Goal: Task Accomplishment & Management: Manage account settings

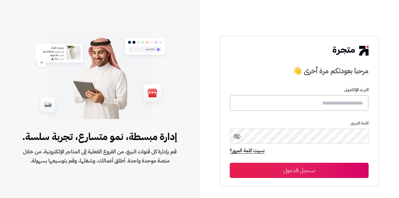
type input "**********"
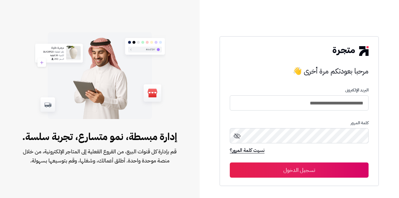
click at [255, 170] on button "تسجيل الدخول" at bounding box center [299, 170] width 139 height 15
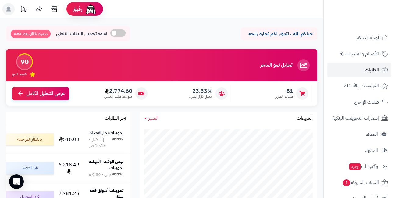
click at [361, 69] on link "الطلبات" at bounding box center [359, 70] width 64 height 15
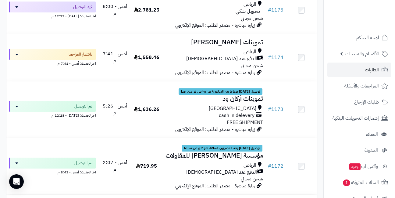
scroll to position [213, 0]
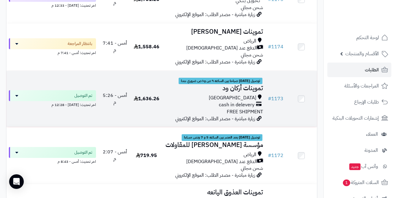
click at [200, 85] on span "توصيل غدا صباحا بين الساعه ٩ ص و١٠ ص ضروري جدا" at bounding box center [220, 81] width 84 height 7
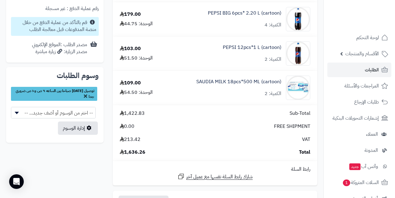
scroll to position [335, 0]
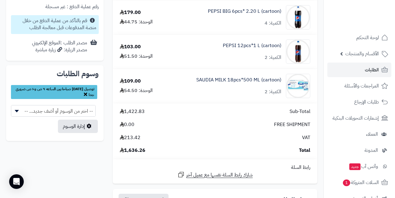
click at [87, 92] on icon at bounding box center [85, 94] width 3 height 5
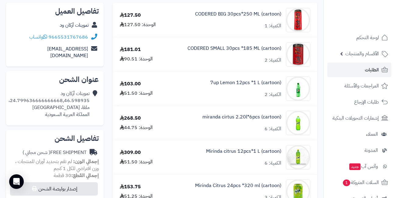
scroll to position [0, 0]
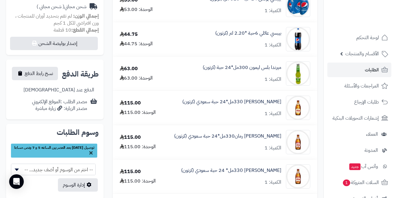
scroll to position [244, 0]
click at [91, 151] on icon at bounding box center [90, 153] width 3 height 5
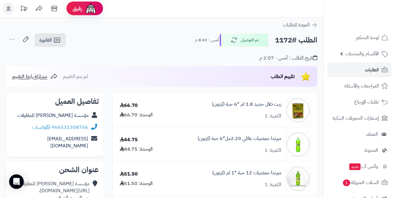
scroll to position [0, 0]
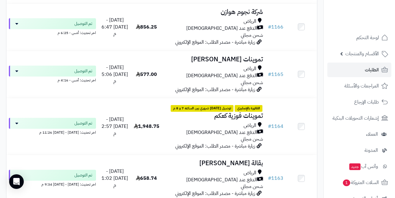
scroll to position [639, 0]
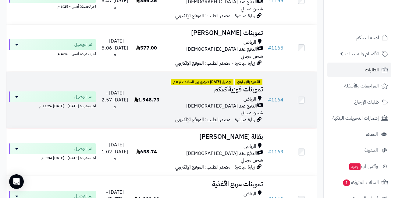
click at [142, 89] on td "1,948.75" at bounding box center [146, 100] width 31 height 57
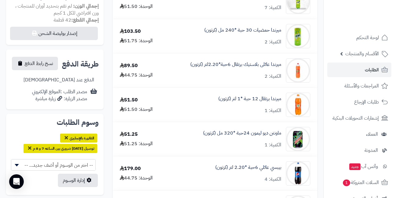
scroll to position [304, 0]
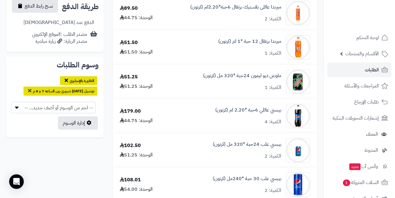
click at [65, 78] on icon at bounding box center [66, 80] width 3 height 5
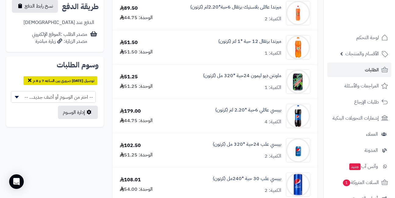
click at [31, 78] on icon at bounding box center [29, 80] width 3 height 5
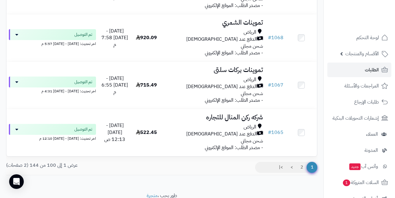
scroll to position [4507, 0]
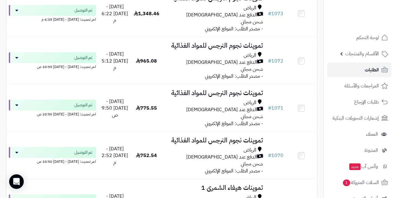
click at [354, 70] on link "الطلبات" at bounding box center [359, 70] width 64 height 15
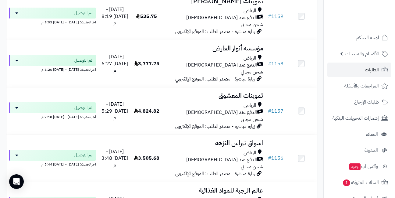
scroll to position [852, 0]
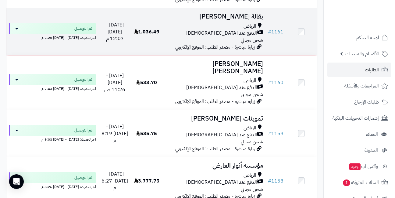
click at [178, 30] on div "الدفع عند الاستلام" at bounding box center [213, 33] width 98 height 7
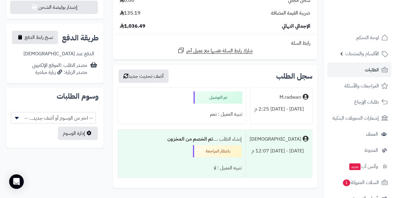
scroll to position [272, 0]
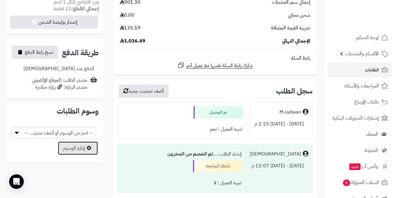
click at [76, 142] on link "إدارة الوسوم" at bounding box center [78, 148] width 40 height 13
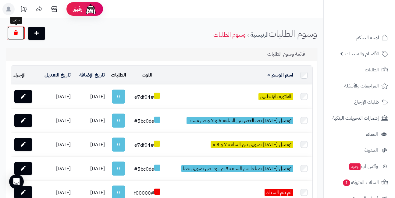
click at [17, 32] on icon "button" at bounding box center [16, 32] width 4 height 5
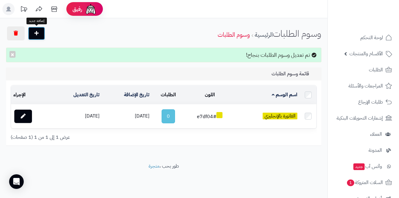
click at [38, 33] on icon at bounding box center [36, 33] width 4 height 5
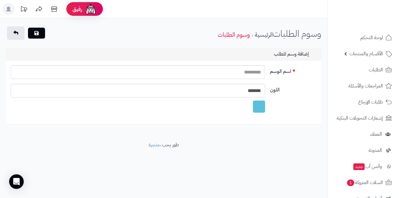
click at [256, 108] on div at bounding box center [259, 107] width 12 height 12
click at [230, 93] on input "*******" at bounding box center [138, 91] width 255 height 14
click at [15, 31] on icon at bounding box center [15, 32] width 5 height 5
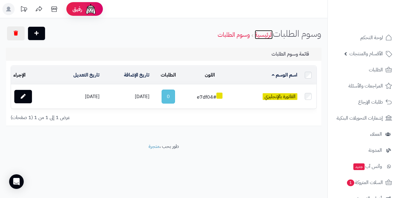
click at [264, 35] on link "الرئيسية" at bounding box center [264, 34] width 18 height 9
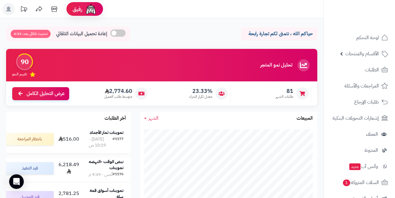
click at [117, 136] on strong "تموينات ثمار الأجداد" at bounding box center [107, 133] width 34 height 6
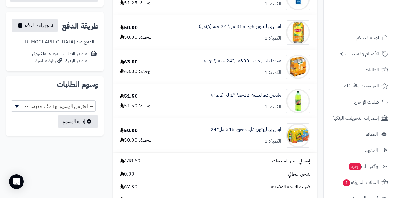
scroll to position [274, 0]
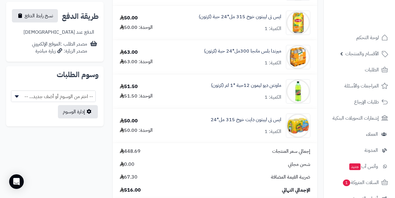
click at [48, 91] on span "-- اختر من الوسوم أو أضف جديد... --" at bounding box center [53, 97] width 84 height 12
click at [58, 92] on input "*******" at bounding box center [57, 98] width 7 height 12
click at [17, 93] on button "button" at bounding box center [20, 97] width 16 height 13
select select
click at [43, 127] on div "سفن اب ليمون 12حبة *1 لتر (كرتون) الكمية: 1 51.50 الوحدة: 51.50 ميرندا حمضيات ع…" at bounding box center [162, 60] width 320 height 523
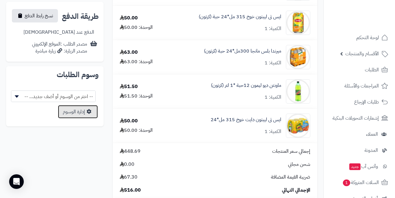
click at [84, 105] on link "إدارة الوسوم" at bounding box center [78, 111] width 40 height 13
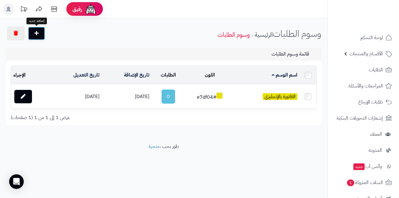
click at [37, 32] on icon at bounding box center [36, 33] width 4 height 5
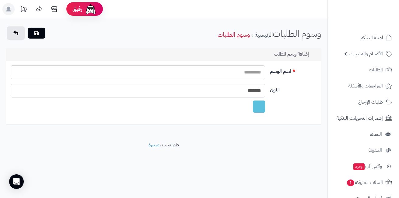
click at [260, 106] on div at bounding box center [259, 107] width 12 height 12
click at [13, 33] on link at bounding box center [16, 32] width 18 height 13
click at [0, 0] on html "رفيق ! الطلبات معالجة مكتمل إرجاع المنتجات العملاء المتواجدون الان 456 عملاء من…" at bounding box center [199, 99] width 399 height 198
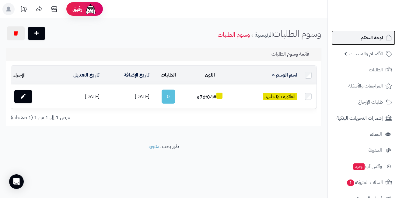
click at [373, 38] on span "لوحة التحكم" at bounding box center [372, 37] width 22 height 9
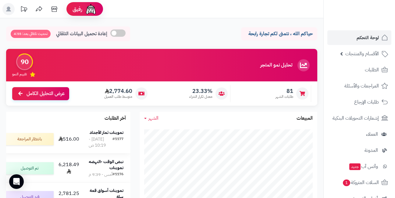
click at [113, 136] on strong "تموينات ثمار الأجداد" at bounding box center [107, 133] width 34 height 6
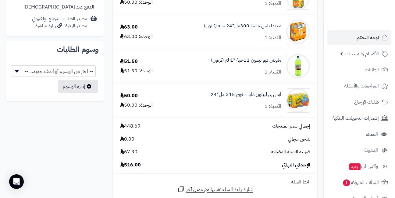
scroll to position [335, 0]
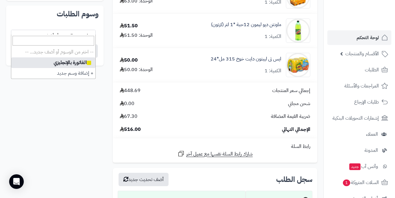
click at [31, 30] on span "-- اختر من الوسوم أو أضف جديد... --" at bounding box center [53, 36] width 84 height 12
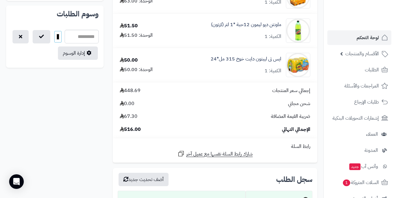
click at [57, 31] on input "*******" at bounding box center [57, 37] width 7 height 12
click at [26, 90] on div "سفن اب ليمون 12حبة *1 لتر (كرتون) الكمية: 1 51.50 الوحدة: 51.50 ميرندا حمضيات ع…" at bounding box center [162, -1] width 320 height 523
click at [22, 32] on button "button" at bounding box center [20, 36] width 16 height 13
select select
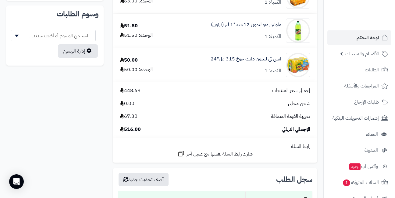
click at [53, 101] on div "سفن اب ليمون 12حبة *1 لتر (كرتون) الكمية: 1 51.50 الوحدة: 51.50 ميرندا حمضيات ع…" at bounding box center [162, -1] width 320 height 523
click at [85, 97] on div "سفن اب ليمون 12حبة *1 لتر (كرتون) الكمية: 1 51.50 الوحدة: 51.50 ميرندا حمضيات ع…" at bounding box center [162, -1] width 320 height 523
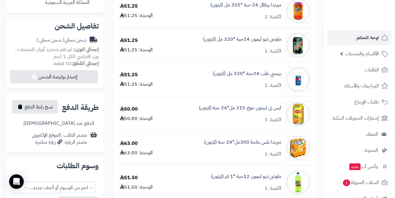
scroll to position [30, 0]
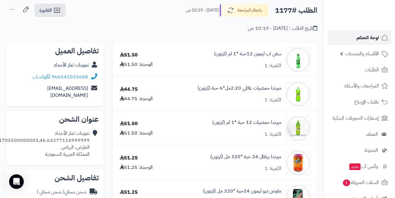
click at [367, 38] on span "لوحة التحكم" at bounding box center [367, 37] width 22 height 9
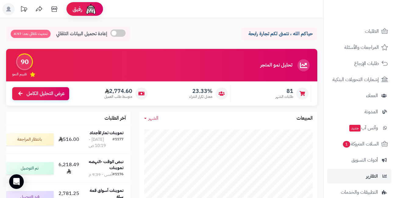
scroll to position [35, 0]
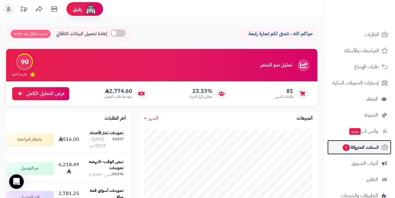
click at [352, 147] on span "السلات المتروكة 1" at bounding box center [360, 147] width 37 height 9
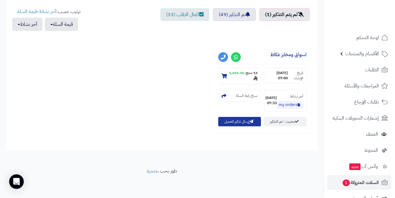
scroll to position [195, 0]
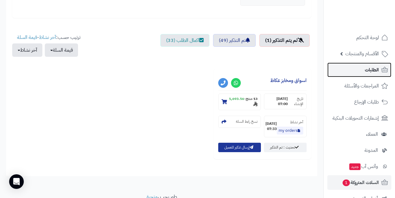
click at [360, 72] on link "الطلبات" at bounding box center [359, 70] width 64 height 15
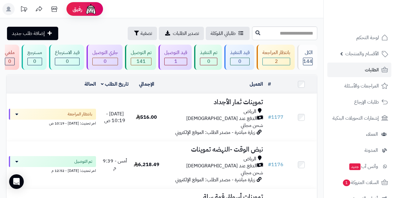
click at [191, 13] on header "رفيق ! الطلبات معالجة مكتمل إرجاع المنتجات العملاء المتواجدون الان 456 عملاء من…" at bounding box center [197, 9] width 395 height 18
click at [181, 16] on header "رفيق ! الطلبات معالجة مكتمل إرجاع المنتجات العملاء المتواجدون الان 456 عملاء من…" at bounding box center [197, 9] width 395 height 18
click at [172, 17] on header "رفيق ! الطلبات معالجة مكتمل إرجاع المنتجات العملاء المتواجدون الان 456 عملاء من…" at bounding box center [197, 9] width 395 height 18
click at [168, 30] on div "طلباتي المُوكلة تصدير الطلبات تصفية" at bounding box center [189, 33] width 124 height 13
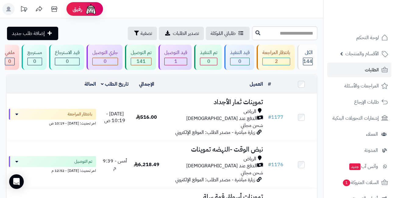
click at [168, 34] on div "طلباتي المُوكلة تصدير الطلبات تصفية" at bounding box center [189, 33] width 124 height 13
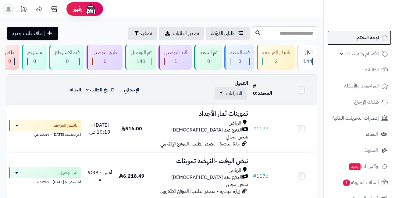
click at [355, 38] on link "لوحة التحكم" at bounding box center [359, 37] width 64 height 15
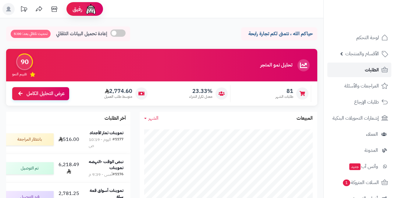
click at [361, 70] on link "الطلبات" at bounding box center [359, 70] width 64 height 15
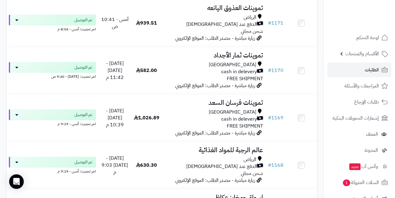
scroll to position [396, 0]
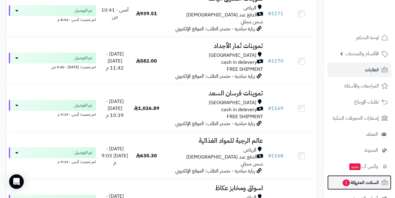
click at [346, 183] on span "1" at bounding box center [345, 183] width 7 height 7
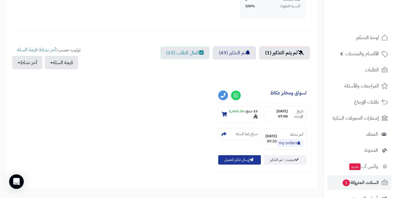
scroll to position [183, 0]
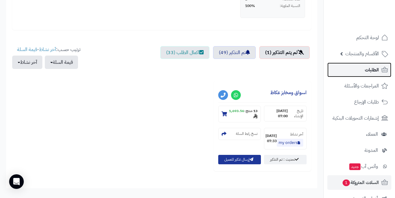
click at [354, 71] on link "الطلبات" at bounding box center [359, 70] width 64 height 15
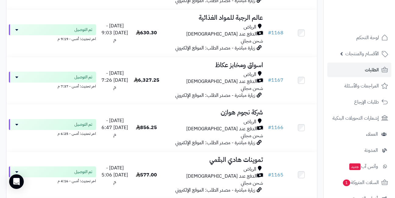
scroll to position [518, 0]
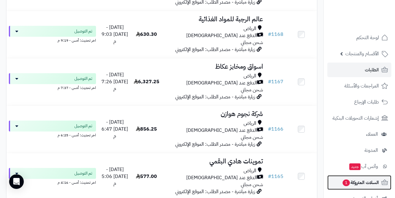
click at [345, 183] on span "1" at bounding box center [345, 183] width 7 height 7
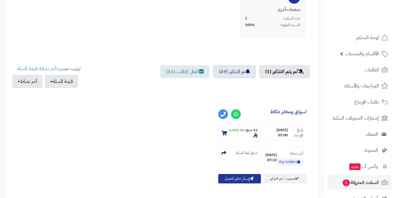
scroll to position [183, 0]
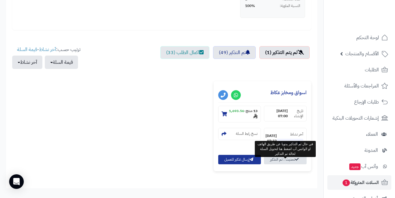
click at [279, 165] on link "تحديث : تم التذكير" at bounding box center [285, 159] width 43 height 9
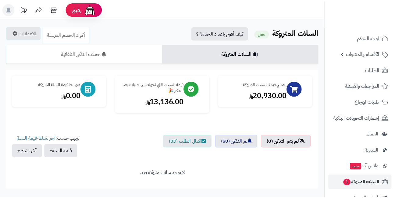
scroll to position [39, 0]
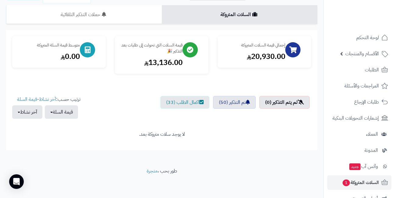
click at [149, 123] on ul "لم يتم التذكير (0) تم التذكير (50) اكمال الطلب (33)" at bounding box center [161, 110] width 299 height 29
click at [191, 125] on div "إجمالي قيمة السلات المتروكة 20,930.00 قيمة السلات التي تحولت إلى طلبات بعد التذ…" at bounding box center [161, 90] width 299 height 108
click at [212, 125] on div "إجمالي قيمة السلات المتروكة 20,930.00 قيمة السلات التي تحولت إلى طلبات بعد التذ…" at bounding box center [161, 90] width 299 height 108
click at [130, 28] on div "السلات المتروكة حملات التذكير التلقائية الاحصائيات الاعدادات الإحصائيات أكواد ا…" at bounding box center [161, 78] width 311 height 146
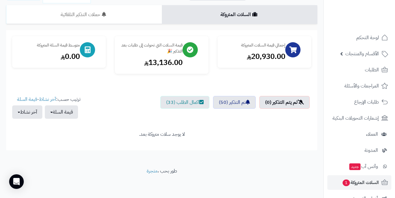
click at [161, 28] on div "السلات المتروكة حملات التذكير التلقائية الاحصائيات الاعدادات الإحصائيات أكواد ا…" at bounding box center [161, 78] width 311 height 146
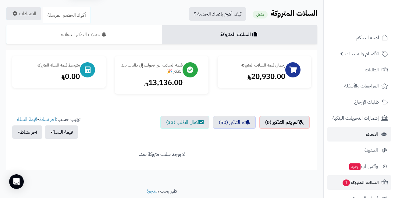
scroll to position [0, 0]
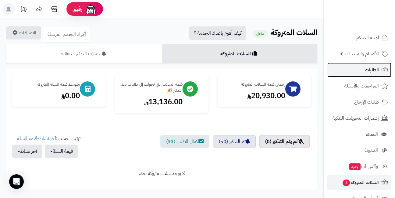
click at [361, 66] on link "الطلبات" at bounding box center [359, 70] width 64 height 15
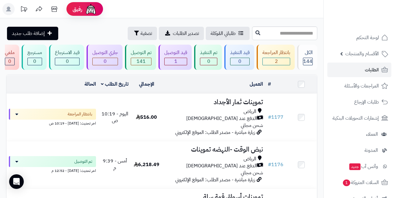
click at [173, 7] on header "رفيق ! الطلبات معالجة مكتمل إرجاع المنتجات العملاء المتواجدون الان 456 عملاء من…" at bounding box center [197, 9] width 395 height 18
click at [193, 13] on header "رفيق ! الطلبات معالجة مكتمل إرجاع المنتجات العملاء المتواجدون الان 456 عملاء من…" at bounding box center [197, 9] width 395 height 18
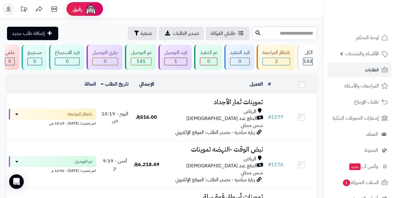
click at [172, 14] on header "رفيق ! الطلبات معالجة مكتمل إرجاع المنتجات العملاء المتواجدون الان 456 عملاء من…" at bounding box center [197, 9] width 395 height 18
